Goal: Find specific page/section: Find specific page/section

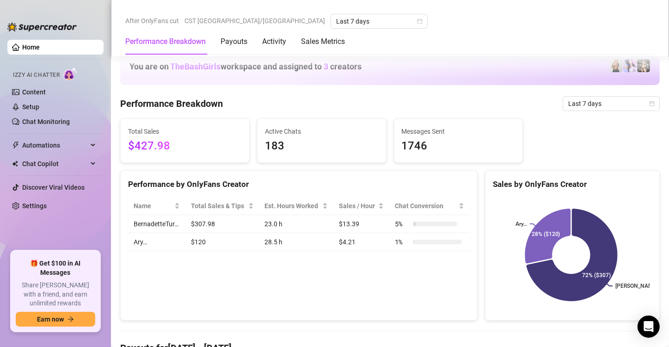
scroll to position [574, 0]
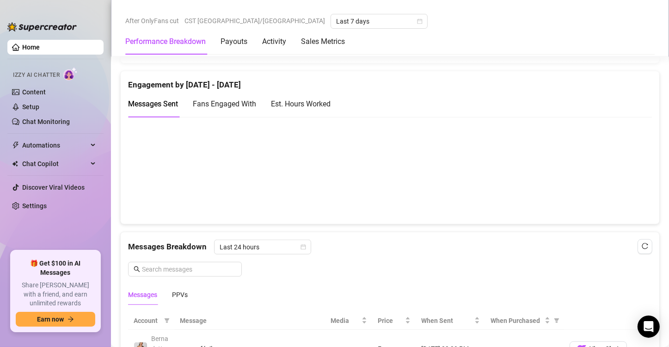
scroll to position [623, 0]
click at [291, 101] on div "Est. Hours Worked" at bounding box center [301, 103] width 60 height 12
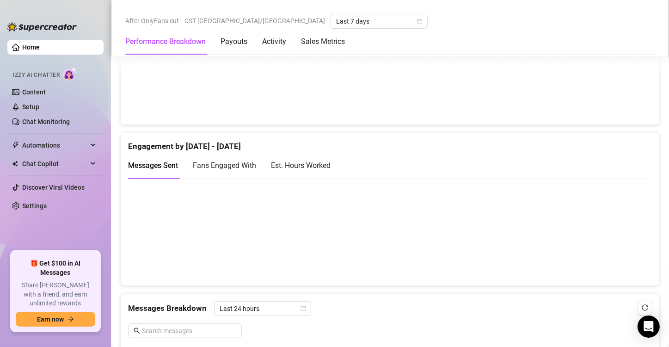
scroll to position [561, 0]
click at [314, 168] on div "Est. Hours Worked" at bounding box center [301, 165] width 60 height 12
click at [240, 165] on span "Fans Engaged With" at bounding box center [224, 165] width 63 height 9
click at [307, 167] on div "Est. Hours Worked" at bounding box center [301, 165] width 60 height 12
